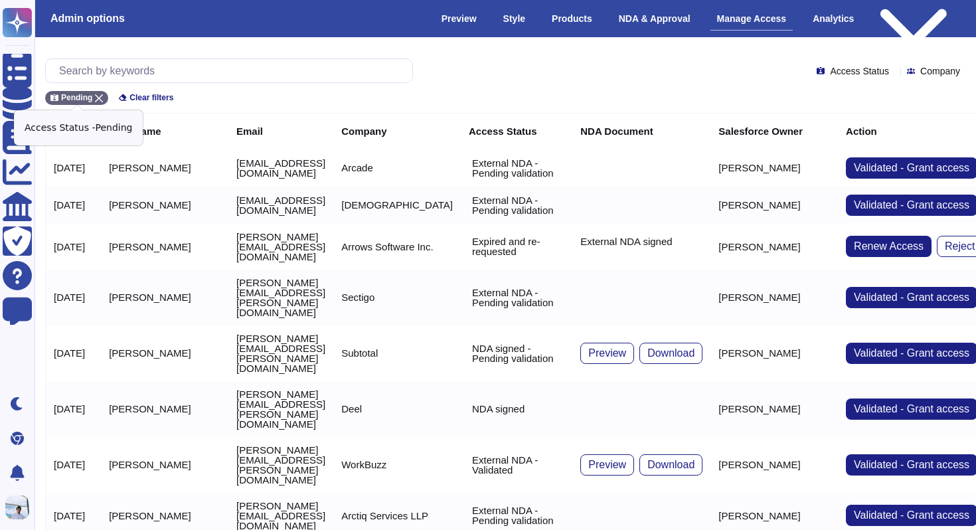
click at [100, 99] on icon at bounding box center [99, 98] width 8 height 8
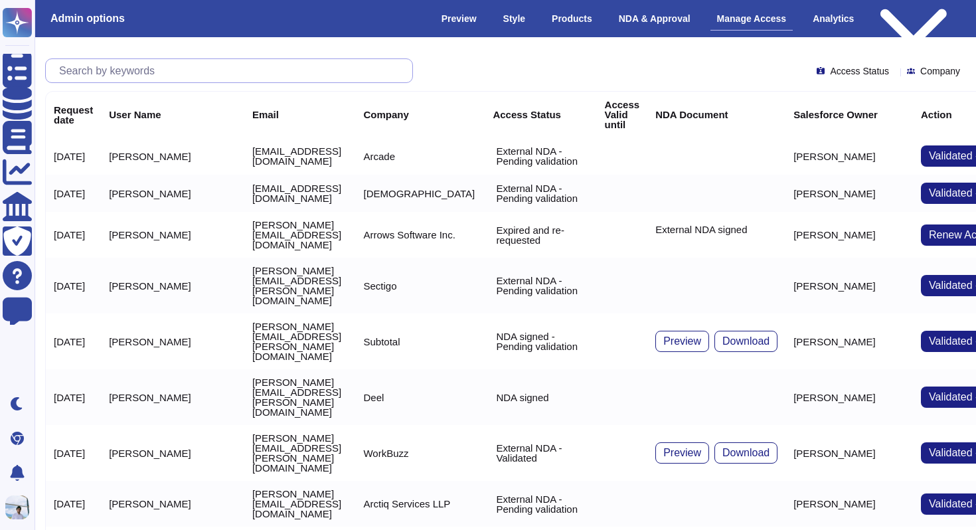
click at [114, 64] on input "text" at bounding box center [232, 70] width 360 height 23
paste input "[PERSON_NAME][EMAIL_ADDRESS][DOMAIN_NAME]"
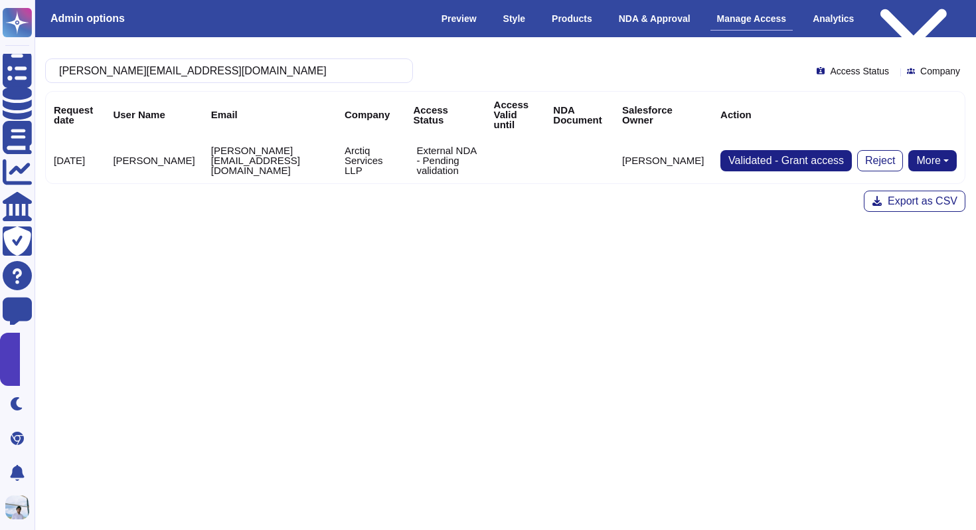
click at [938, 150] on button "More" at bounding box center [933, 160] width 48 height 21
type input "[PERSON_NAME][EMAIL_ADDRESS][DOMAIN_NAME]"
click at [878, 195] on link "Send NDA" at bounding box center [883, 203] width 147 height 16
